Goal: Find specific page/section: Find specific page/section

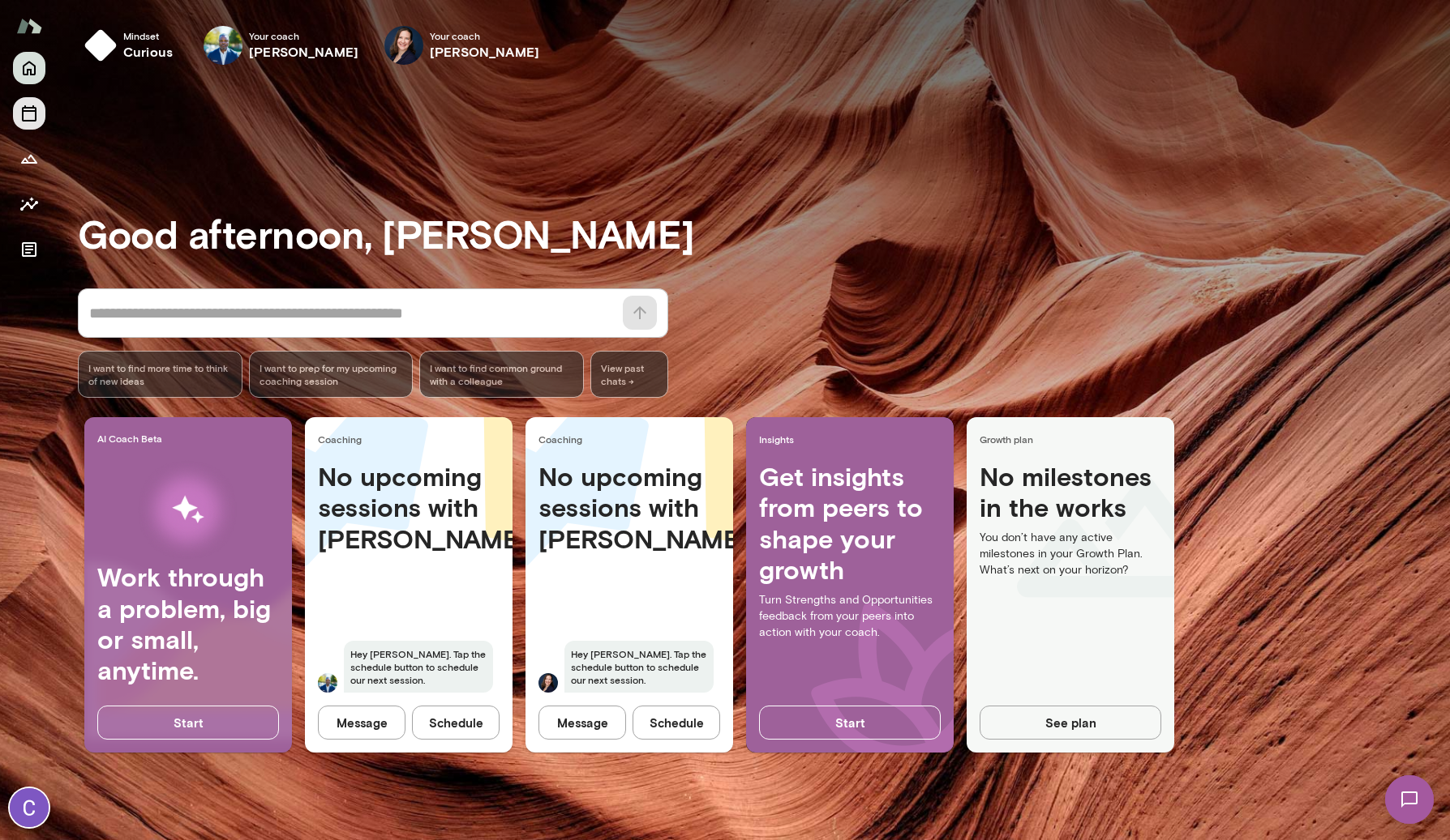
click at [28, 104] on icon "Sessions" at bounding box center [29, 113] width 20 height 20
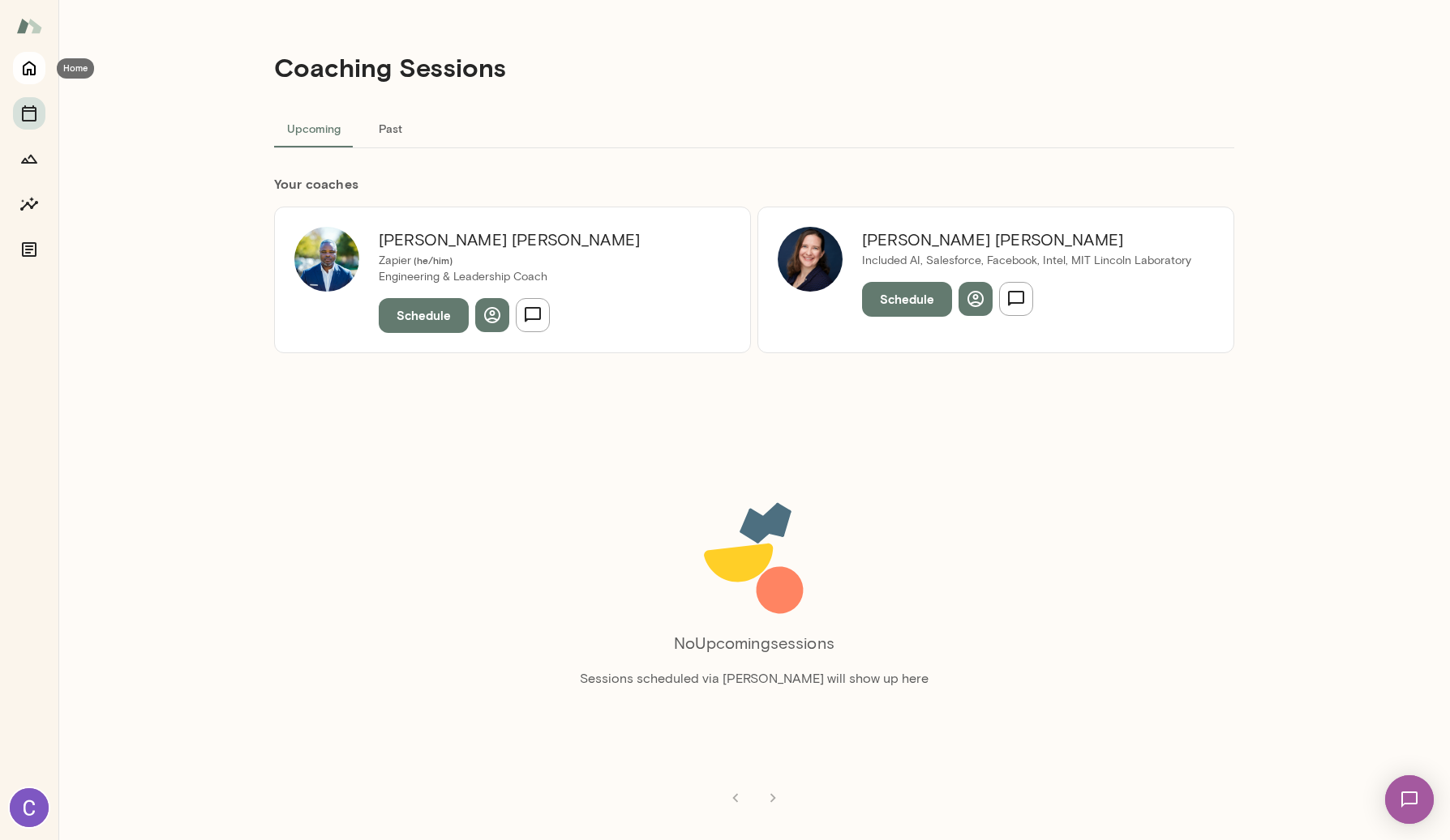
click at [23, 64] on icon "Home" at bounding box center [29, 67] width 20 height 20
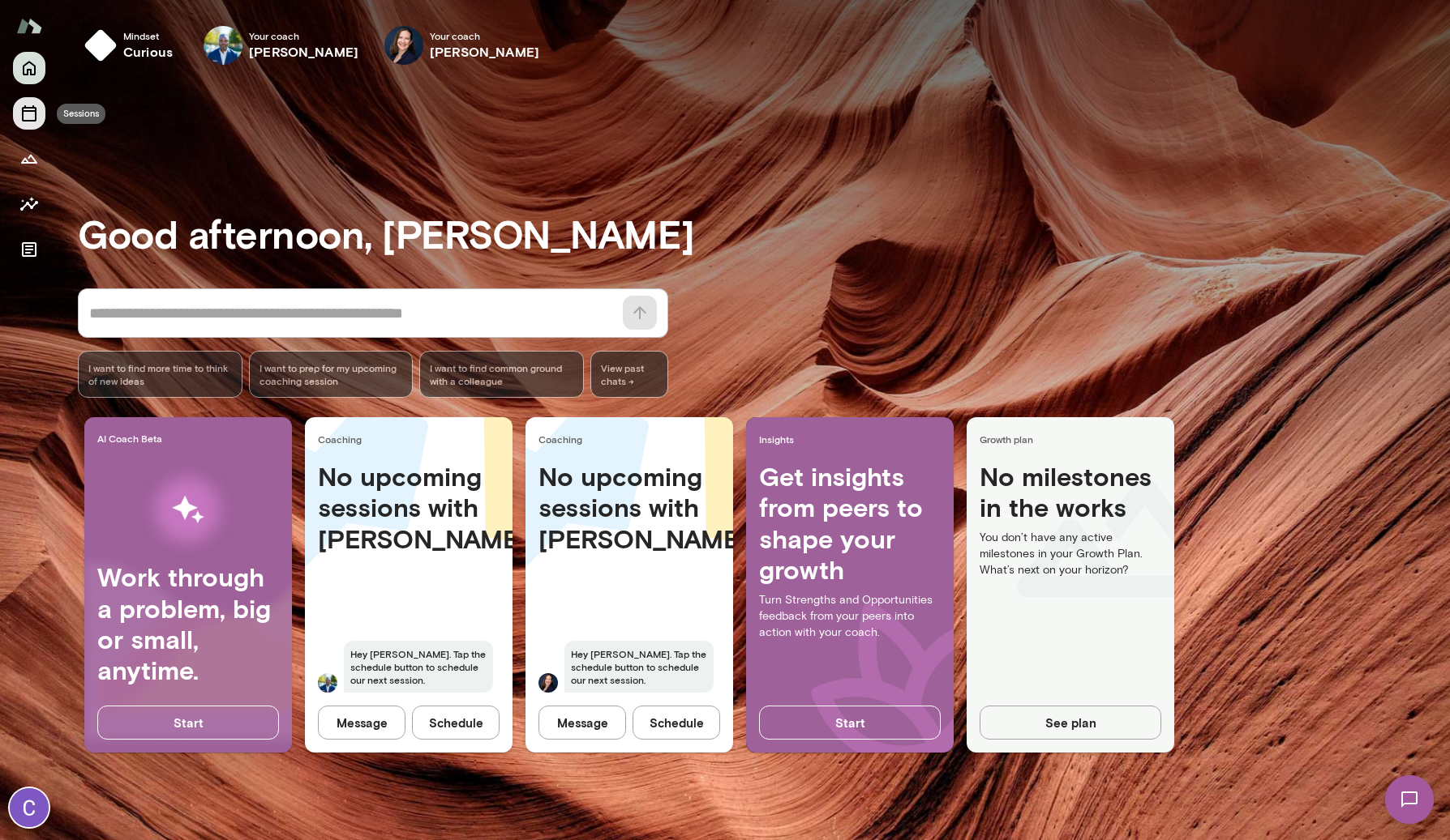
click at [29, 115] on icon "Sessions" at bounding box center [29, 113] width 20 height 20
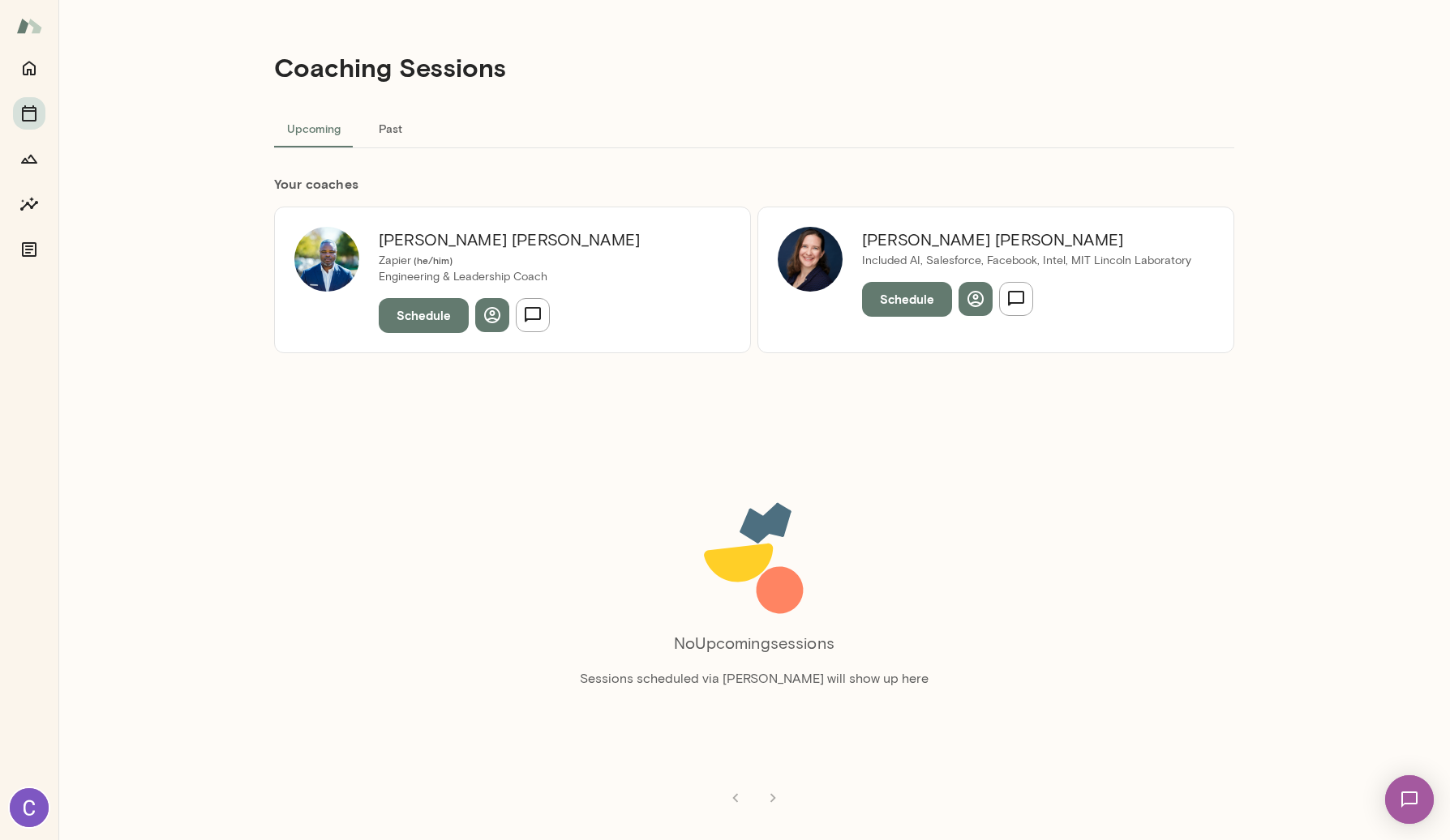
click at [894, 239] on h6 "[PERSON_NAME]" at bounding box center [1026, 240] width 329 height 26
click at [972, 306] on icon "button" at bounding box center [975, 298] width 16 height 16
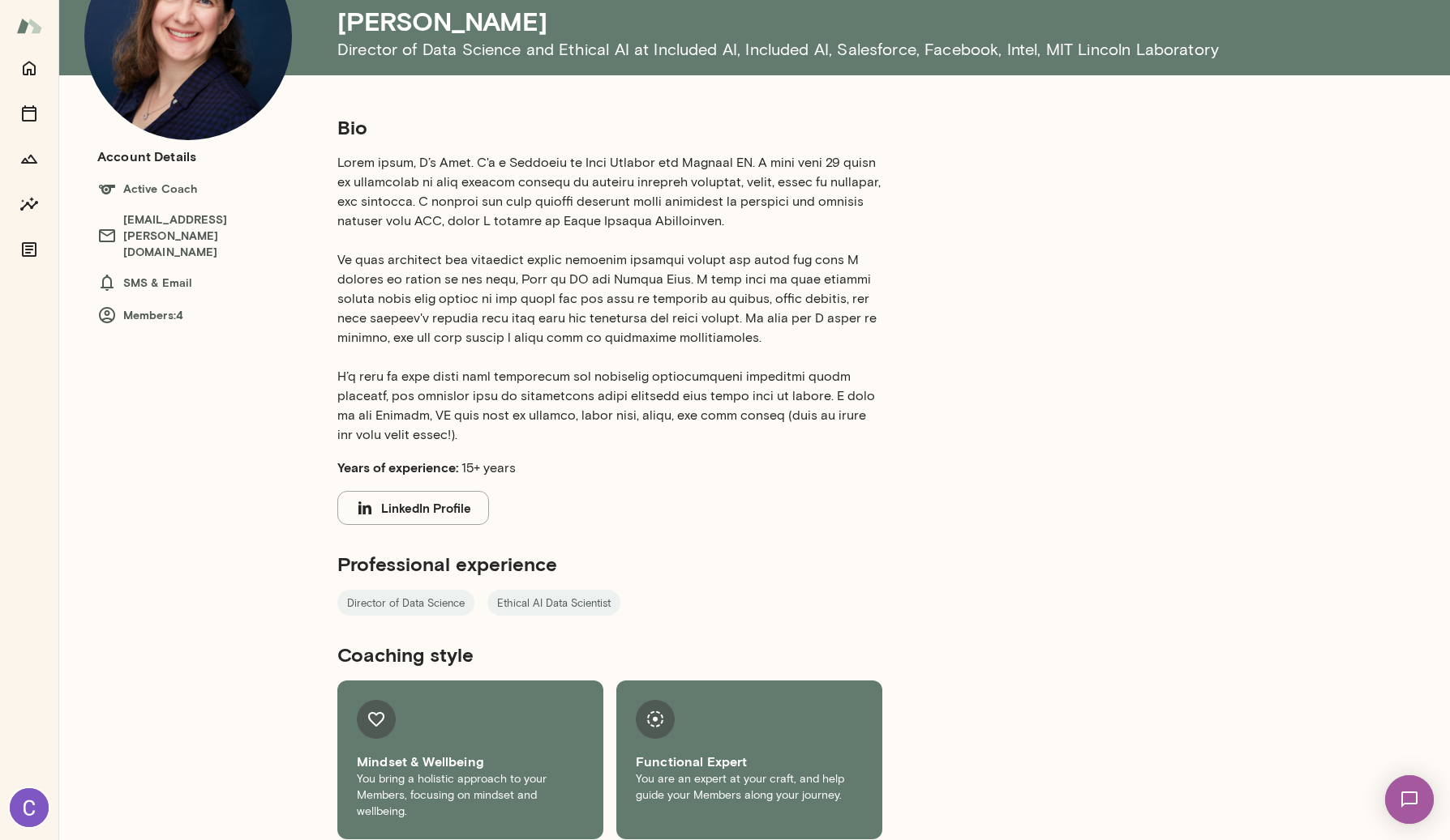
scroll to position [144, 0]
